Goal: Task Accomplishment & Management: Manage account settings

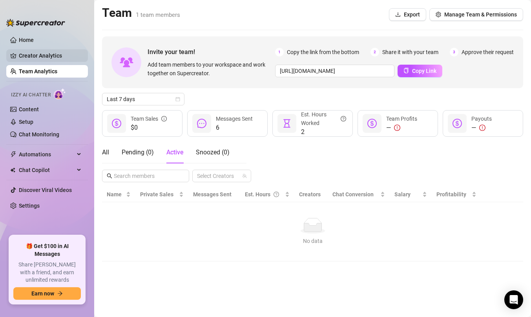
click at [30, 58] on link "Creator Analytics" at bounding box center [50, 55] width 63 height 13
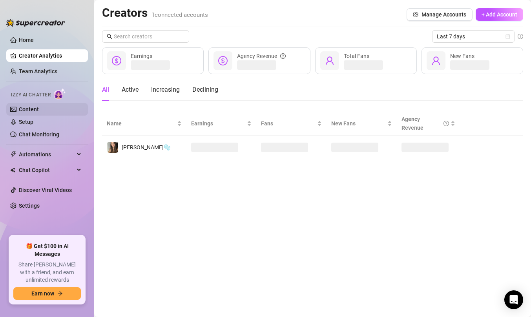
click at [23, 107] on link "Content" at bounding box center [29, 109] width 20 height 6
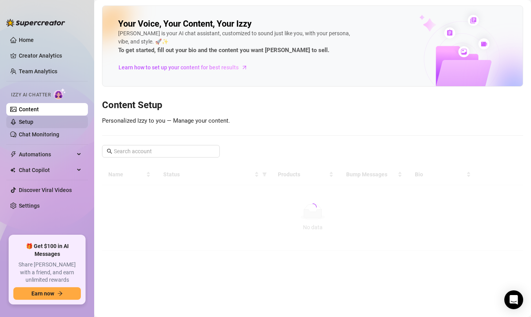
click at [22, 119] on link "Setup" at bounding box center [26, 122] width 15 height 6
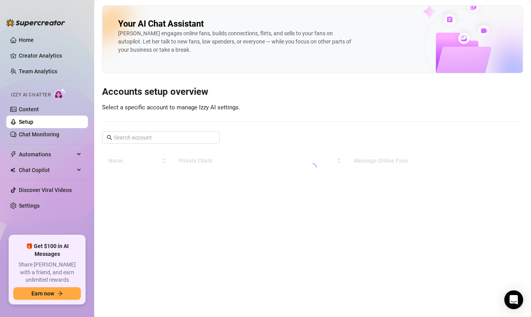
click at [29, 125] on link "Setup" at bounding box center [26, 122] width 15 height 6
click at [27, 133] on link "Chat Monitoring" at bounding box center [39, 134] width 40 height 6
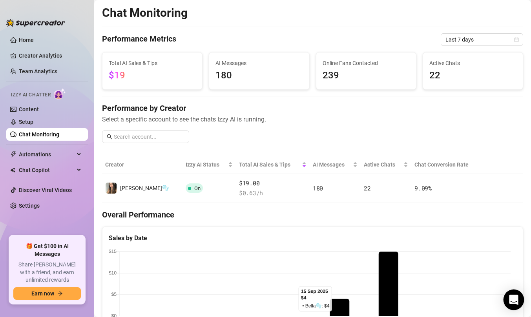
click at [507, 305] on div "Open Intercom Messenger" at bounding box center [513, 300] width 21 height 21
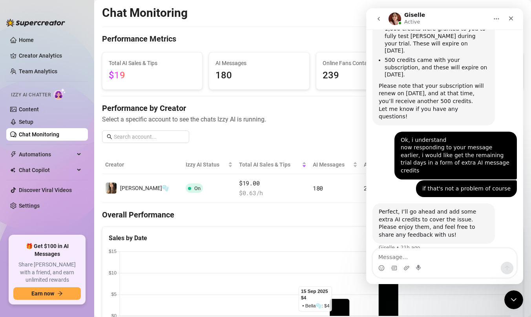
scroll to position [278, 0]
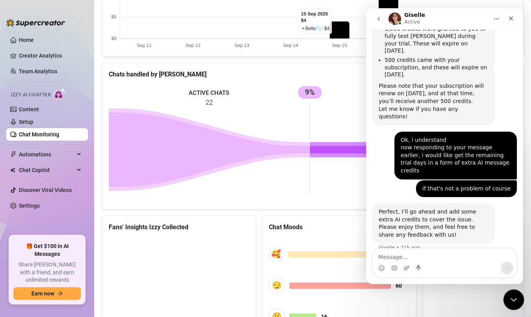
click at [516, 301] on icon "Close Intercom Messenger" at bounding box center [511, 298] width 9 height 9
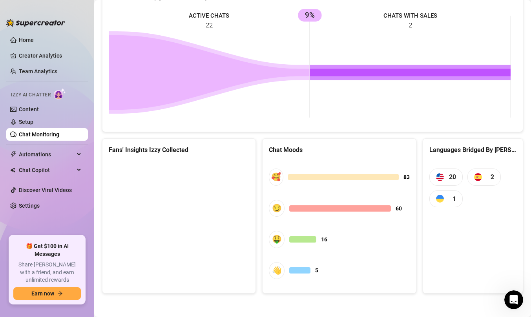
scroll to position [783, 0]
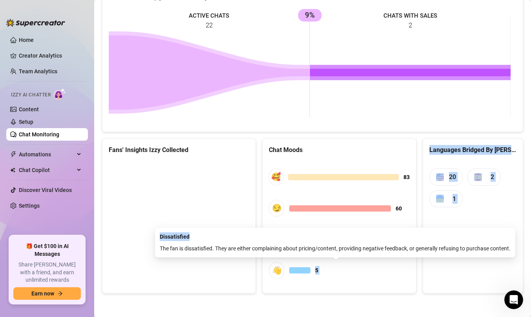
drag, startPoint x: 294, startPoint y: 269, endPoint x: 276, endPoint y: 223, distance: 49.7
click at [277, 227] on div "🥰 83 😏 60 🤑 16 👋 5" at bounding box center [339, 224] width 140 height 126
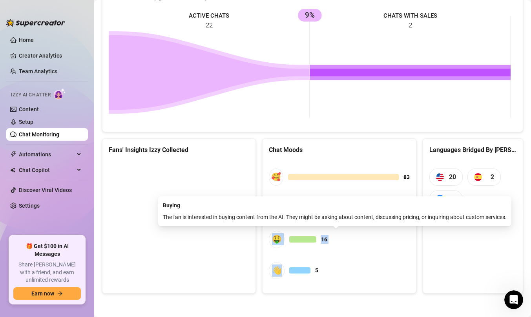
click at [278, 236] on div "🤑" at bounding box center [277, 239] width 16 height 17
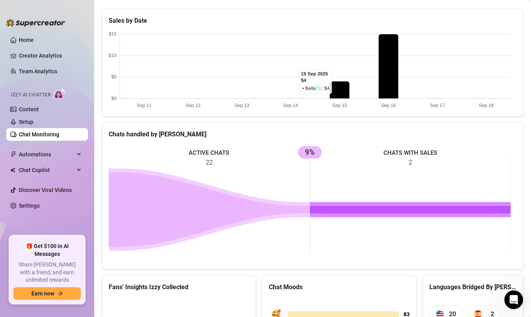
scroll to position [0, 0]
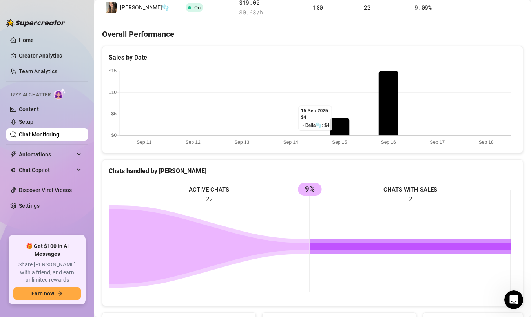
click at [376, 256] on rect at bounding box center [310, 241] width 402 height 118
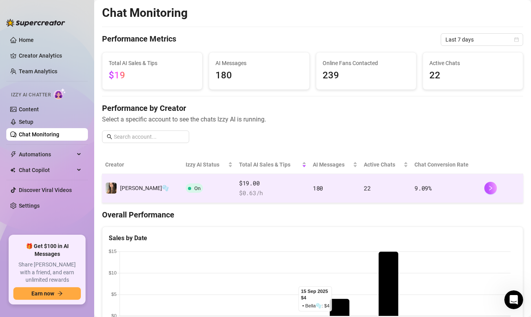
click at [502, 185] on div at bounding box center [502, 188] width 36 height 13
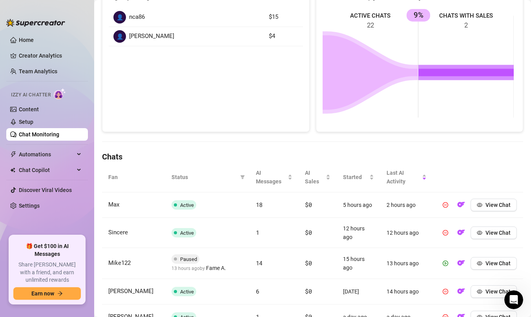
scroll to position [159, 0]
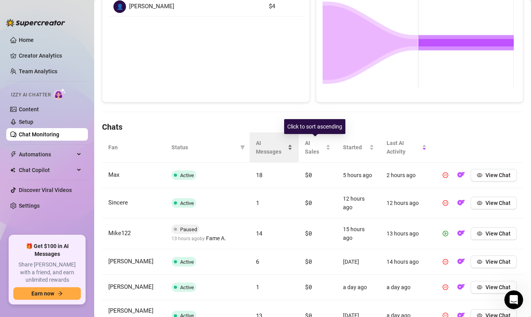
click at [277, 143] on span "AI Messages" at bounding box center [271, 147] width 31 height 17
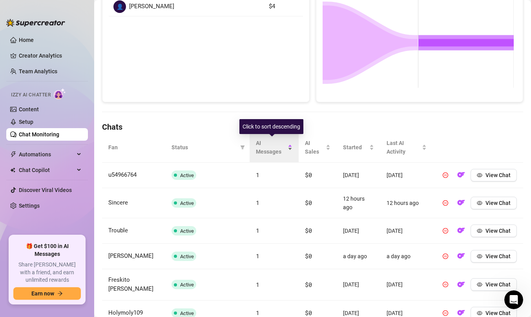
click at [277, 143] on span "AI Messages" at bounding box center [271, 147] width 31 height 17
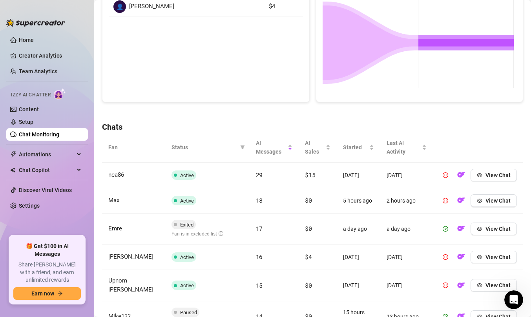
click at [504, 221] on td "View Chat" at bounding box center [478, 229] width 90 height 31
click at [492, 228] on span "View Chat" at bounding box center [497, 229] width 25 height 6
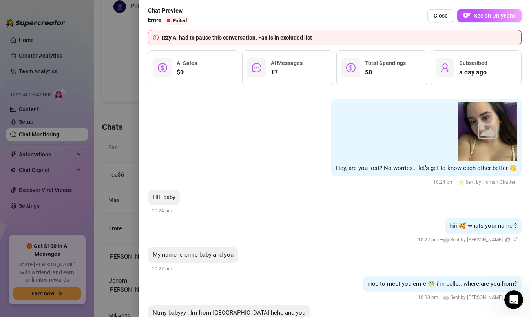
scroll to position [44, 0]
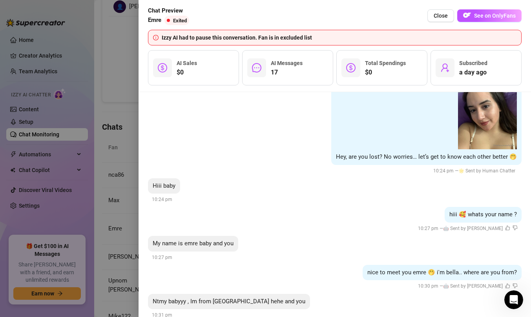
click at [128, 107] on div at bounding box center [265, 158] width 531 height 317
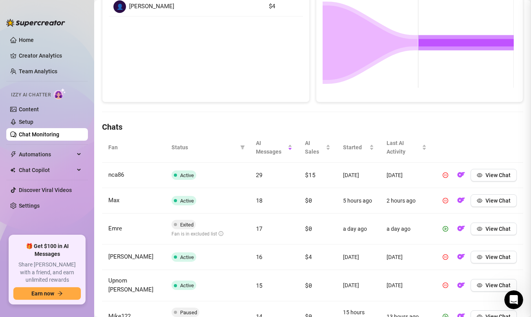
scroll to position [0, 0]
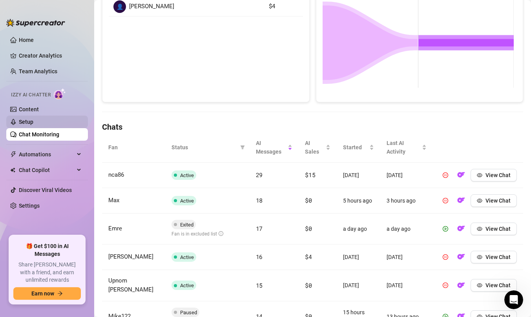
click at [33, 120] on link "Setup" at bounding box center [26, 122] width 15 height 6
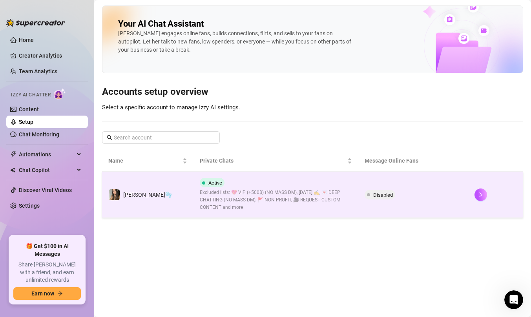
click at [494, 183] on td at bounding box center [495, 195] width 55 height 46
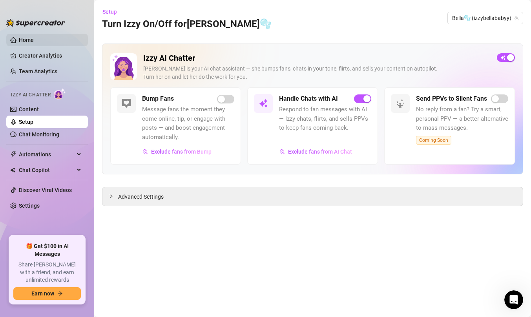
click at [34, 43] on link "Home" at bounding box center [26, 40] width 15 height 6
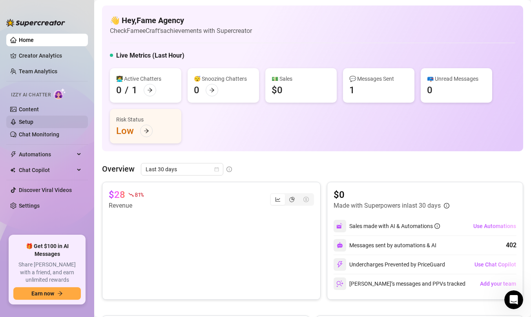
click at [33, 119] on link "Setup" at bounding box center [26, 122] width 15 height 6
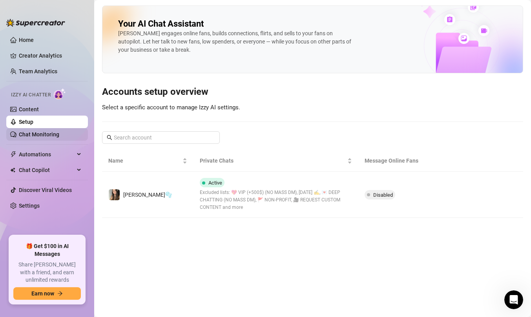
click at [31, 132] on link "Chat Monitoring" at bounding box center [39, 134] width 40 height 6
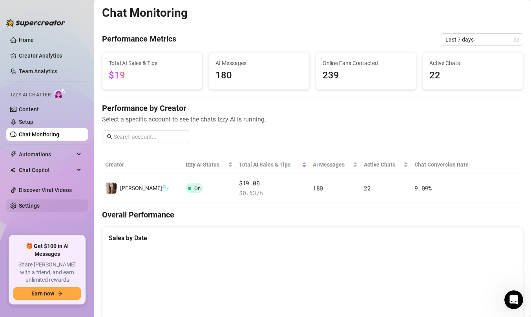
click at [40, 209] on link "Settings" at bounding box center [29, 206] width 21 height 6
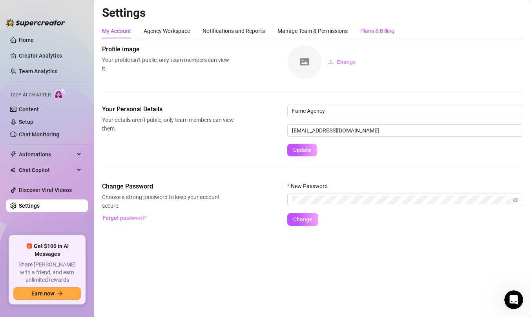
click at [383, 34] on div "Plans & Billing" at bounding box center [377, 31] width 34 height 9
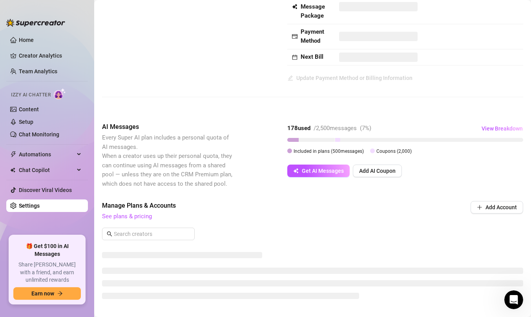
scroll to position [81, 0]
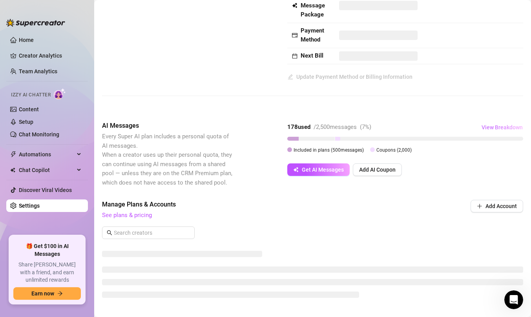
click at [481, 127] on span "View Breakdown" at bounding box center [501, 127] width 41 height 6
click at [331, 209] on span "Manage Plans & Accounts" at bounding box center [259, 204] width 315 height 9
click at [34, 37] on link "Home" at bounding box center [26, 40] width 15 height 6
